Goal: Check status: Check status

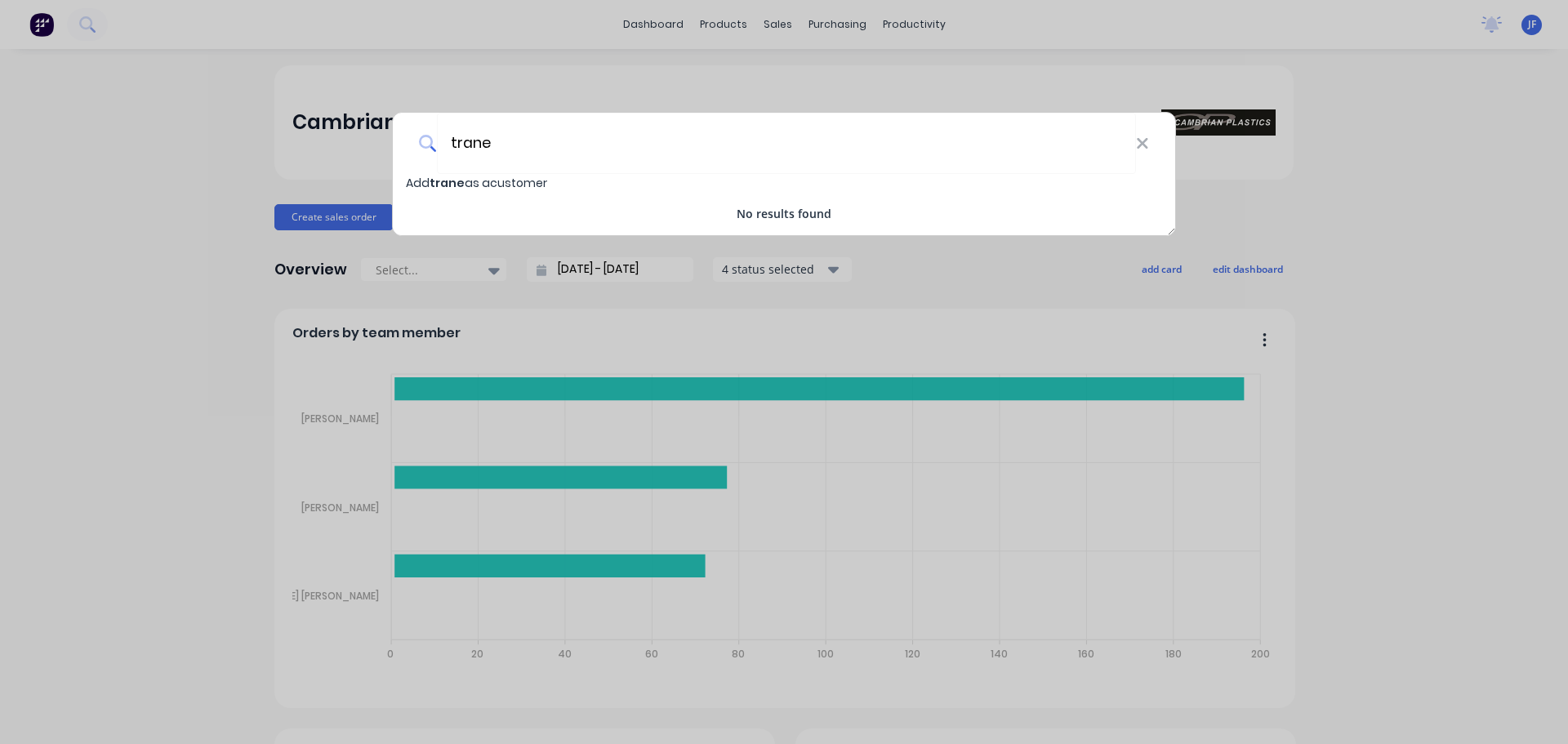
type input "trane"
click at [239, 243] on div "trane Add trane as a customer No results found" at bounding box center [784, 372] width 1568 height 744
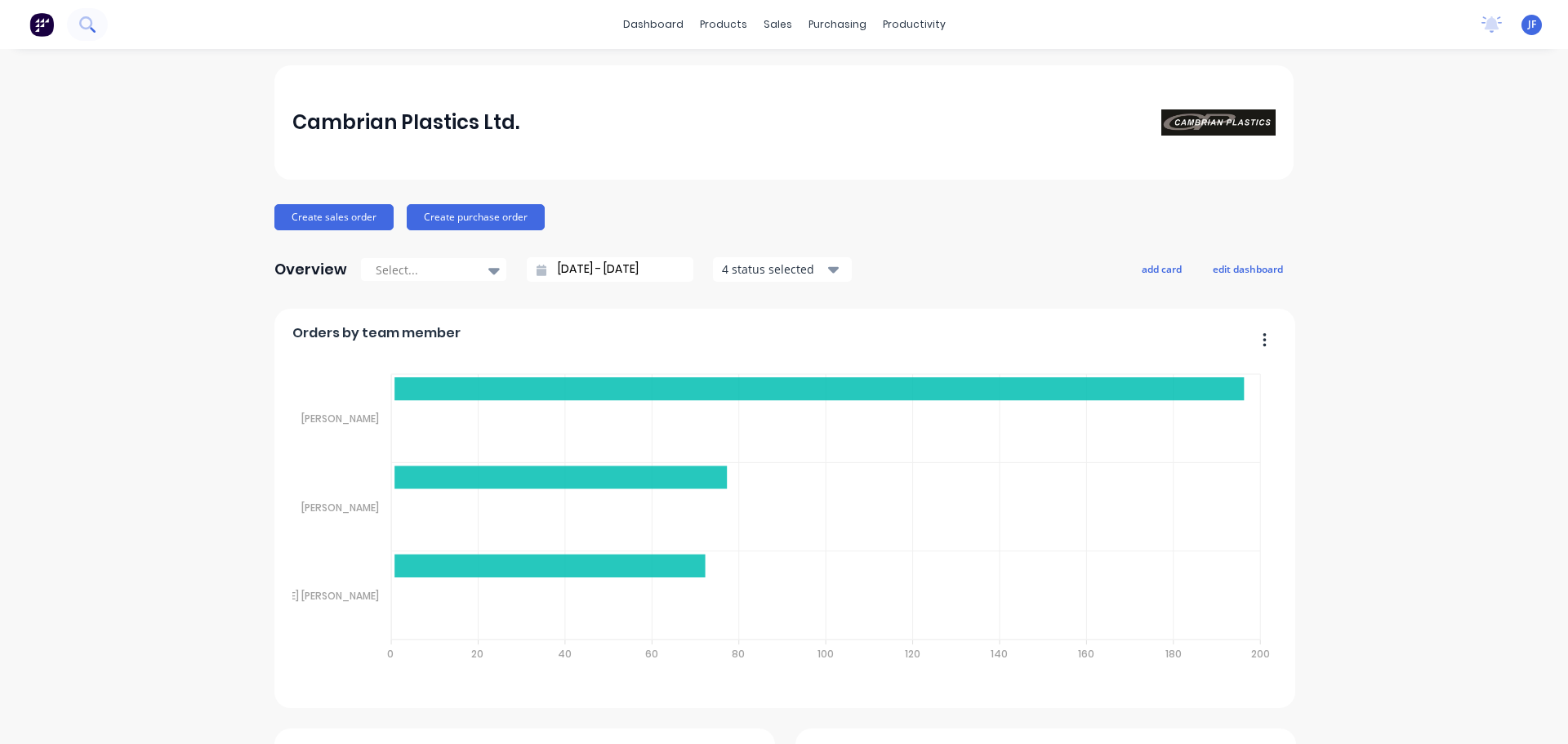
click at [86, 28] on icon at bounding box center [85, 22] width 13 height 13
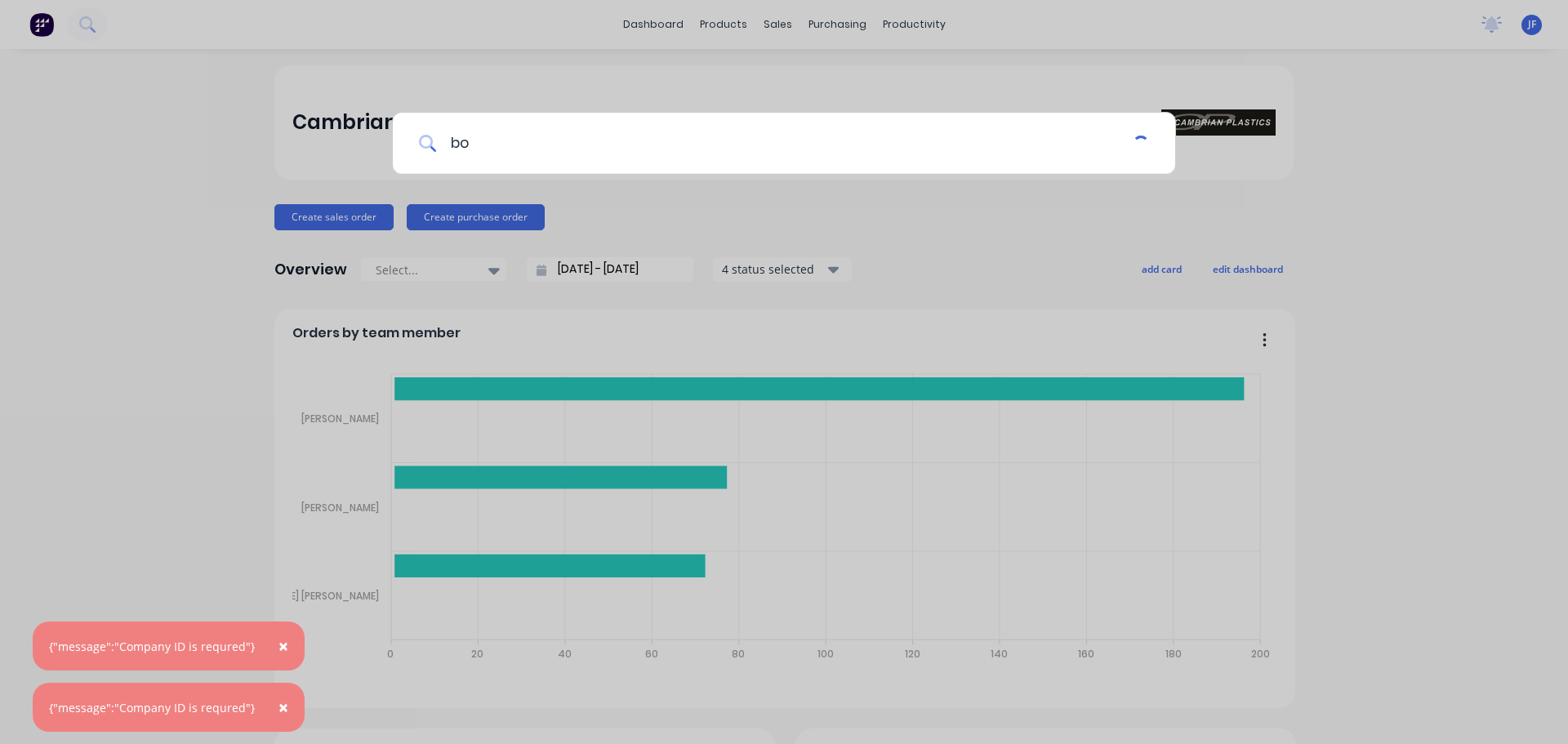
type input "b"
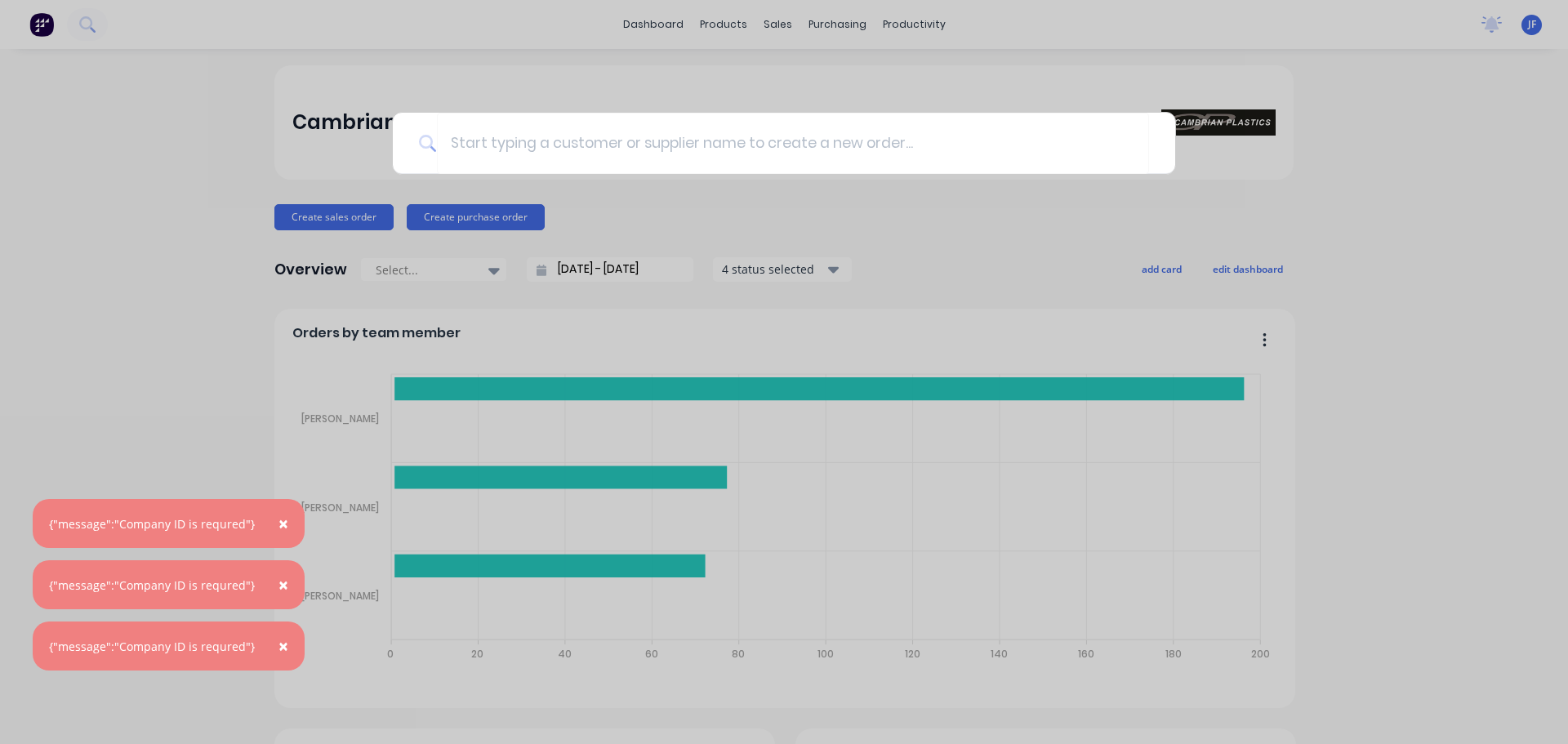
drag, startPoint x: 561, startPoint y: 23, endPoint x: 491, endPoint y: 2, distance: 73.1
click at [558, 20] on div at bounding box center [784, 372] width 1568 height 744
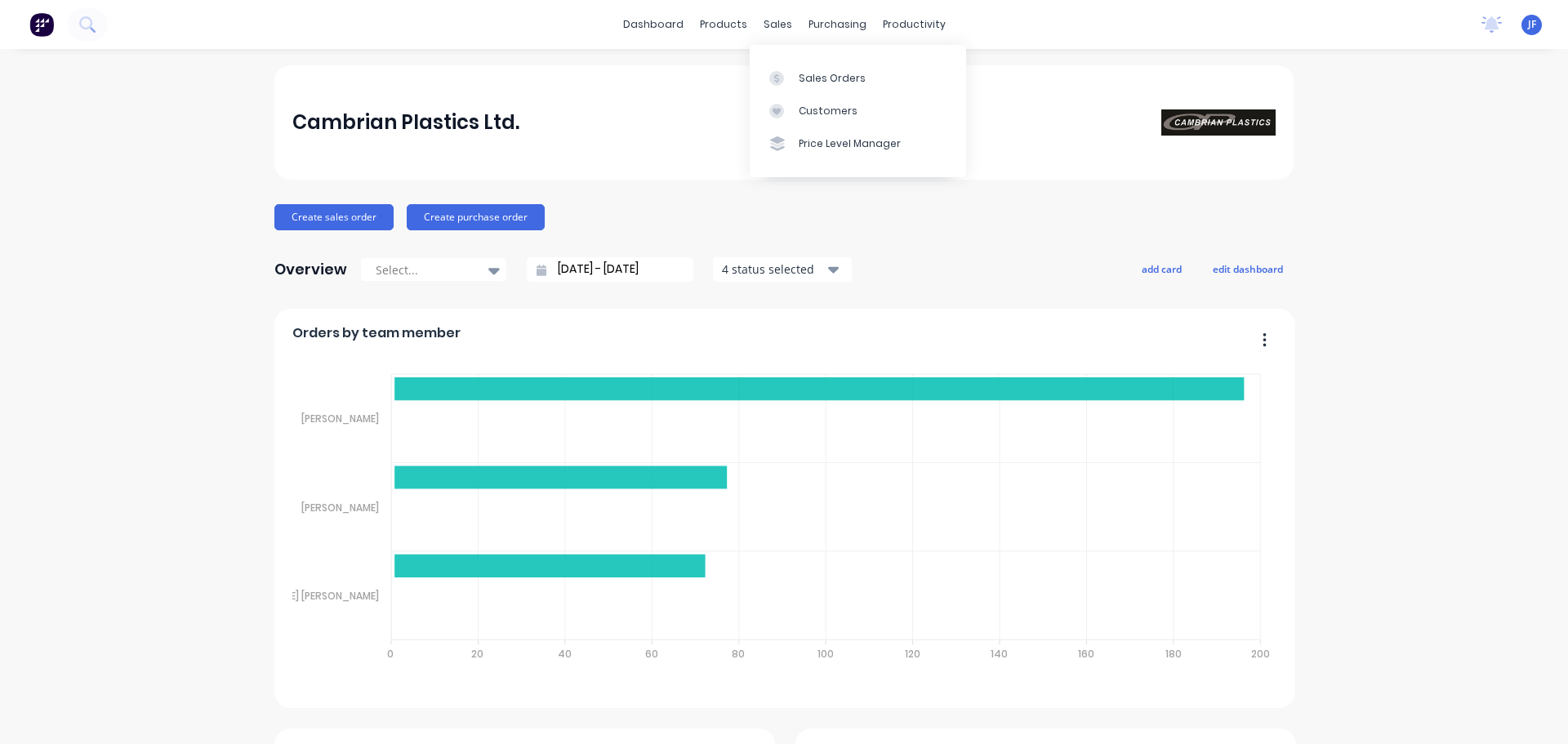
click at [804, 80] on div "Sales Orders" at bounding box center [832, 78] width 67 height 15
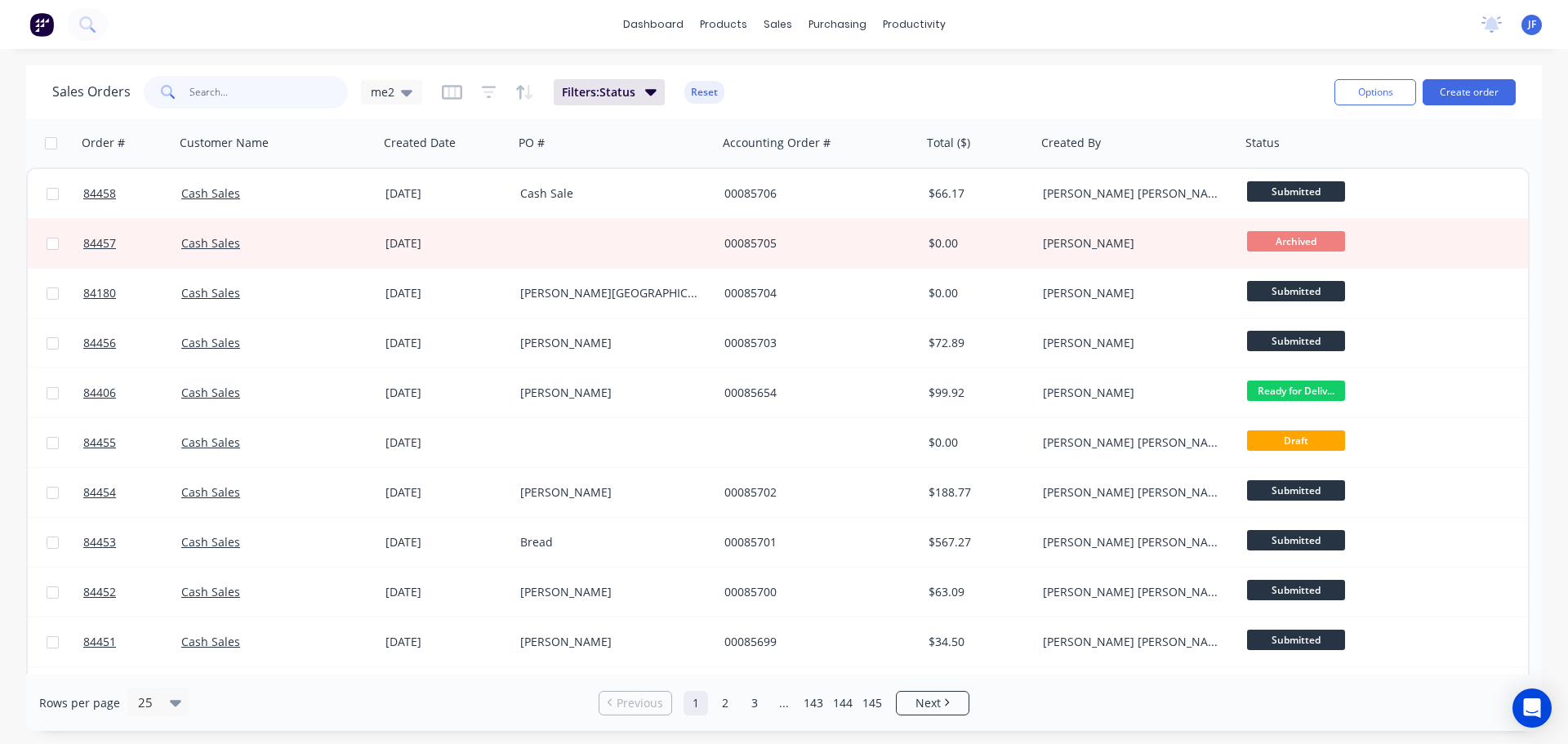
click at [224, 86] on input "text" at bounding box center [269, 92] width 159 height 32
type input "b"
type input "flower"
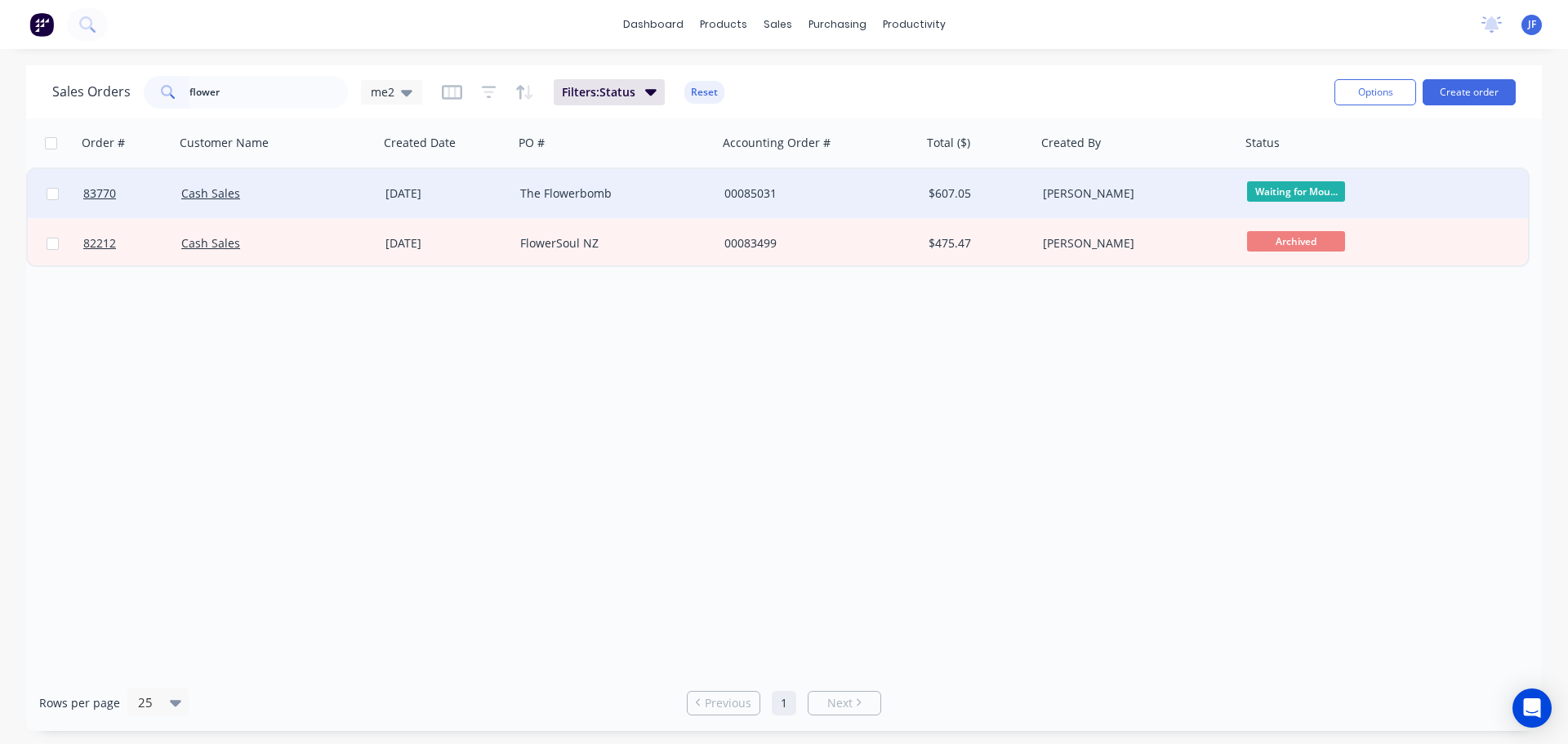
click at [886, 183] on div "00085031" at bounding box center [820, 193] width 204 height 49
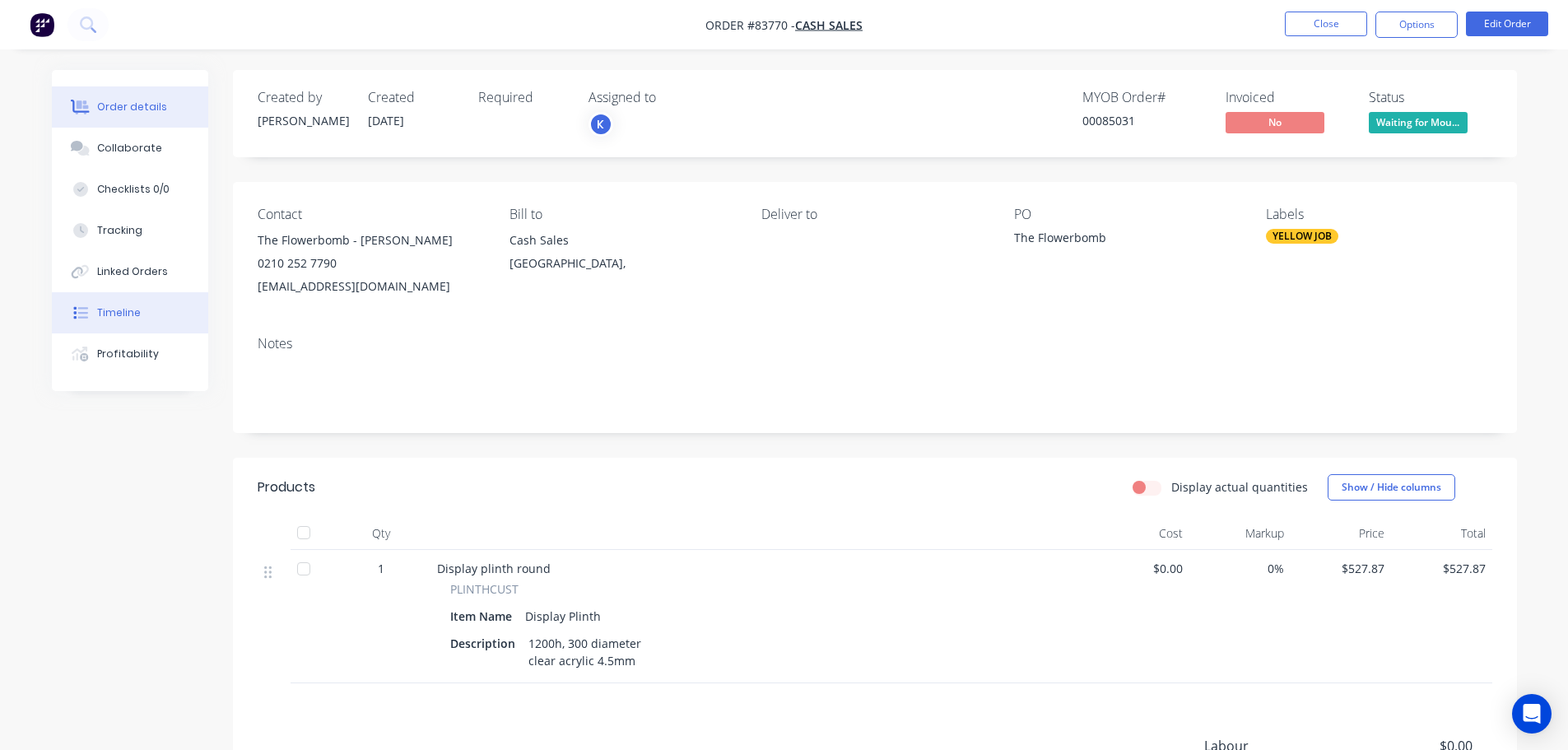
click at [115, 328] on button "Timeline" at bounding box center [130, 313] width 157 height 41
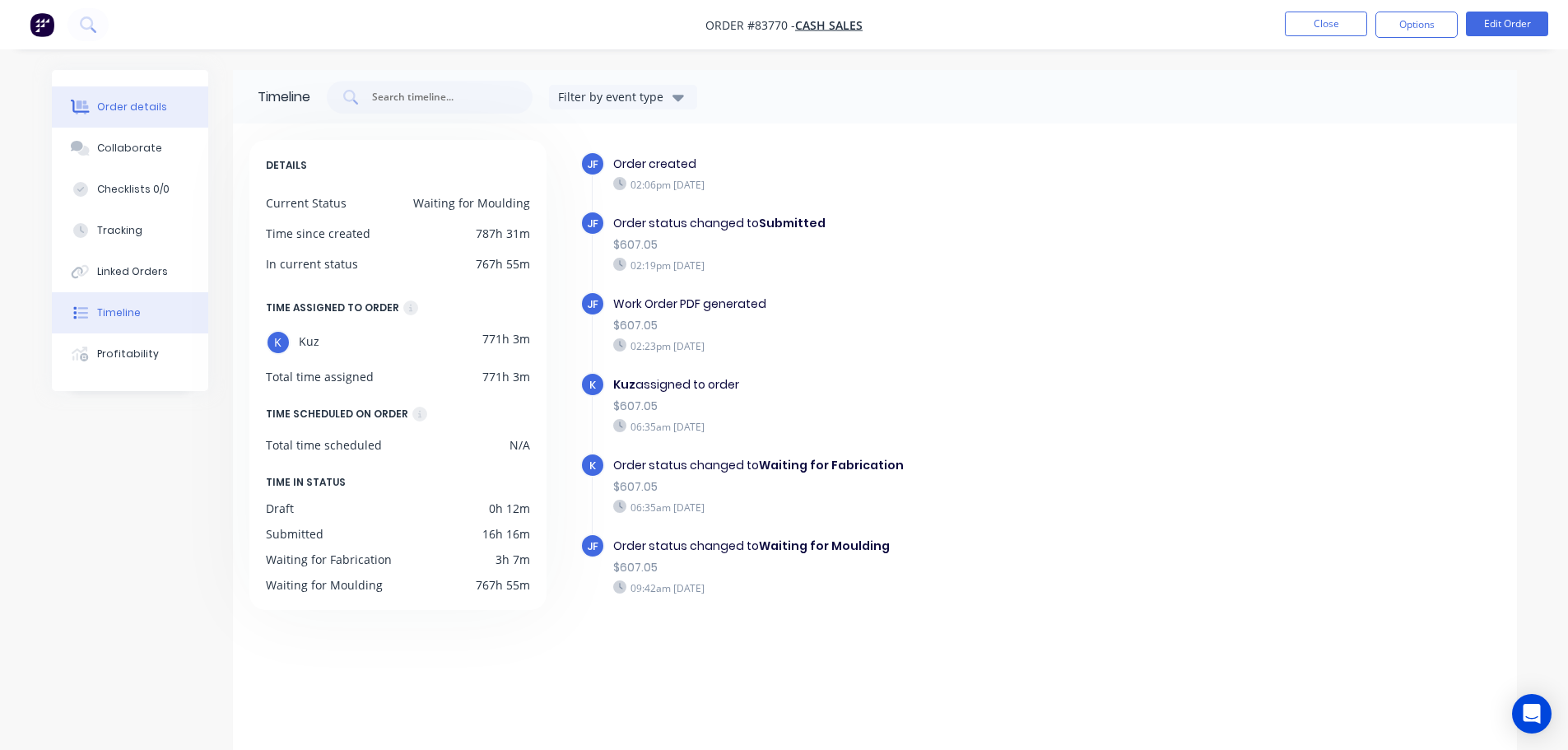
click at [139, 101] on div "Order details" at bounding box center [132, 107] width 70 height 15
